Goal: Information Seeking & Learning: Learn about a topic

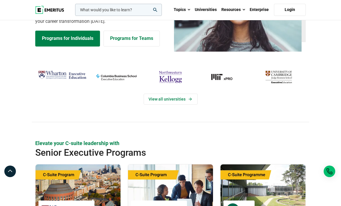
scroll to position [39, 0]
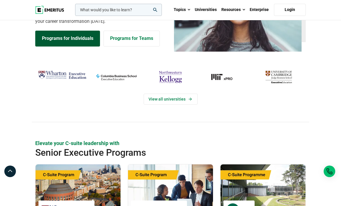
click at [73, 46] on link "Programs for Individuals" at bounding box center [67, 39] width 65 height 16
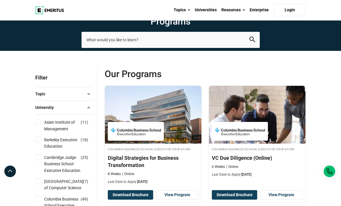
click at [40, 112] on button "University" at bounding box center [63, 107] width 57 height 9
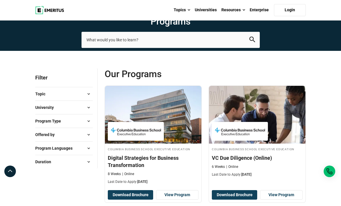
click at [40, 124] on span "Program Type" at bounding box center [50, 121] width 30 height 6
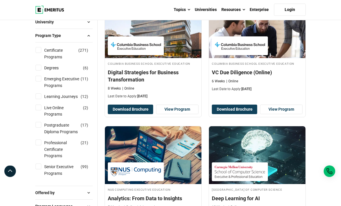
scroll to position [86, 0]
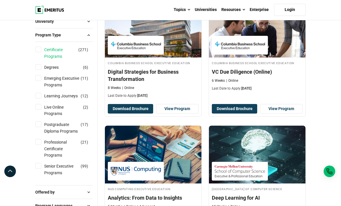
click at [49, 60] on link "Certificate Programs" at bounding box center [68, 53] width 48 height 13
checkbox input "true"
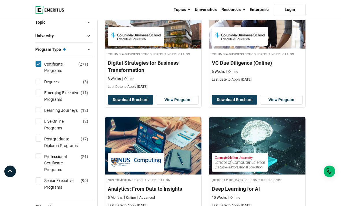
scroll to position [96, 0]
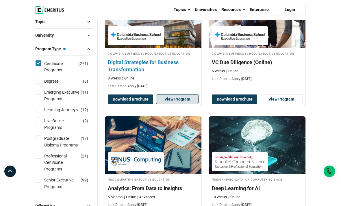
click at [174, 104] on link "View Program" at bounding box center [177, 99] width 42 height 10
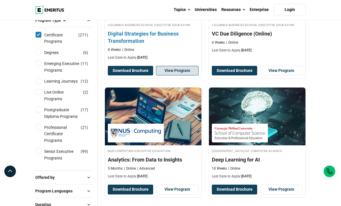
scroll to position [125, 0]
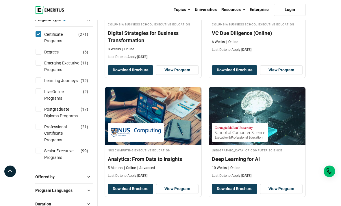
click at [38, 37] on input "Certificate Programs ( 271 )" at bounding box center [39, 34] width 6 height 6
checkbox input "false"
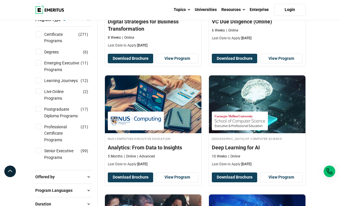
click at [37, 152] on input "Senior Executive Programs ( 99 )" at bounding box center [39, 151] width 6 height 6
checkbox input "true"
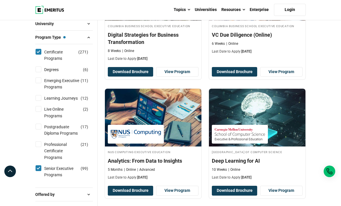
scroll to position [123, 0]
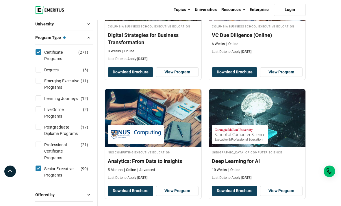
click at [39, 55] on input "Certificate Programs ( 271 )" at bounding box center [39, 52] width 6 height 6
checkbox input "false"
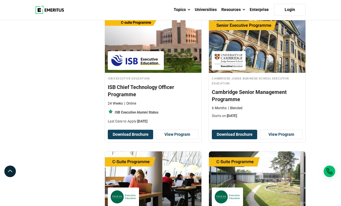
scroll to position [324, 0]
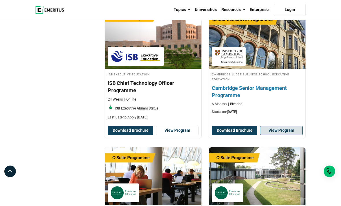
click at [292, 135] on link "View Program" at bounding box center [281, 131] width 42 height 10
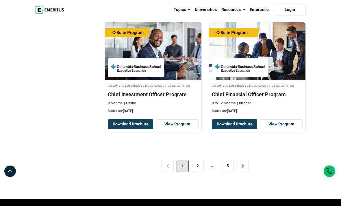
scroll to position [1201, 0]
click at [243, 172] on link ">" at bounding box center [243, 166] width 12 height 12
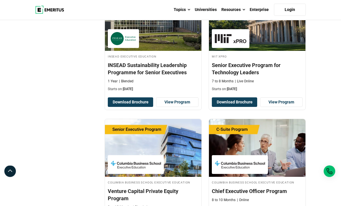
scroll to position [728, 0]
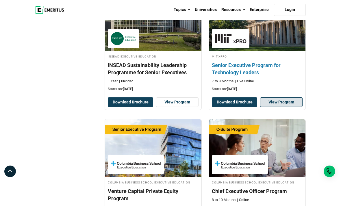
click at [291, 107] on link "View Program" at bounding box center [281, 102] width 42 height 10
